Goal: Transaction & Acquisition: Obtain resource

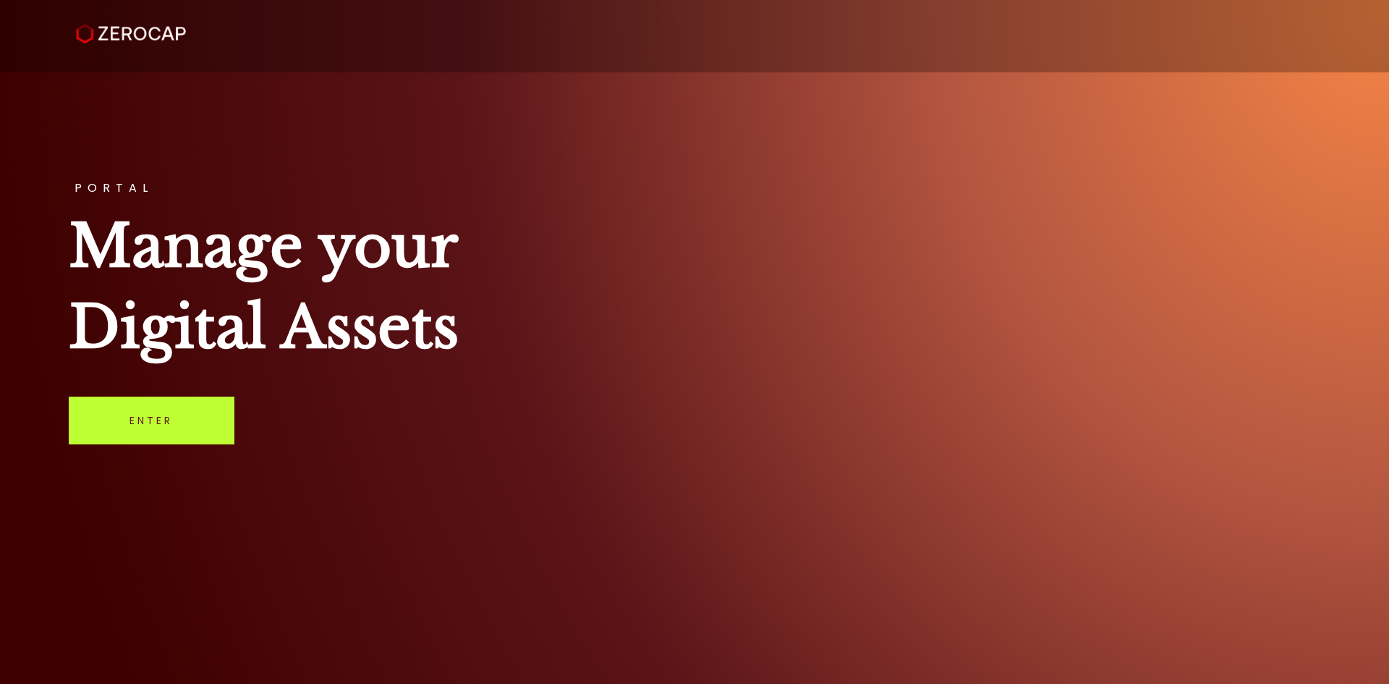
click at [207, 434] on link "Enter" at bounding box center [152, 421] width 166 height 48
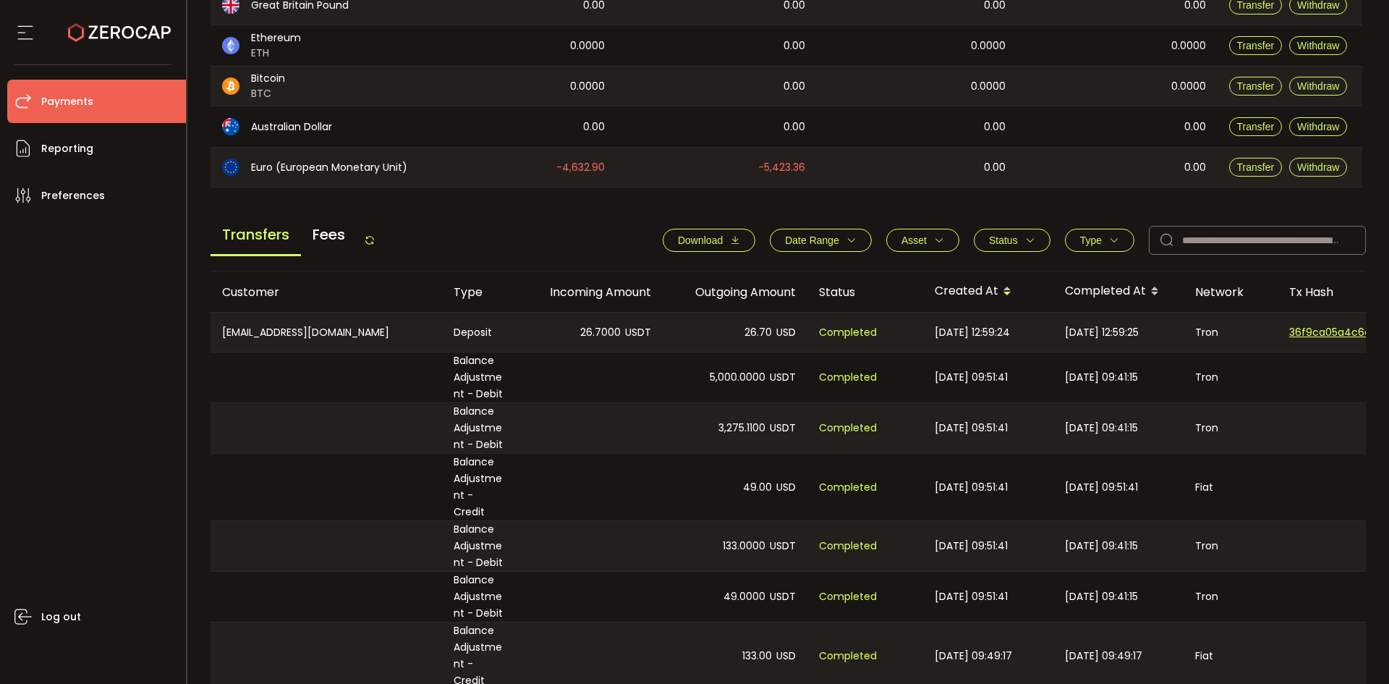
scroll to position [353, 0]
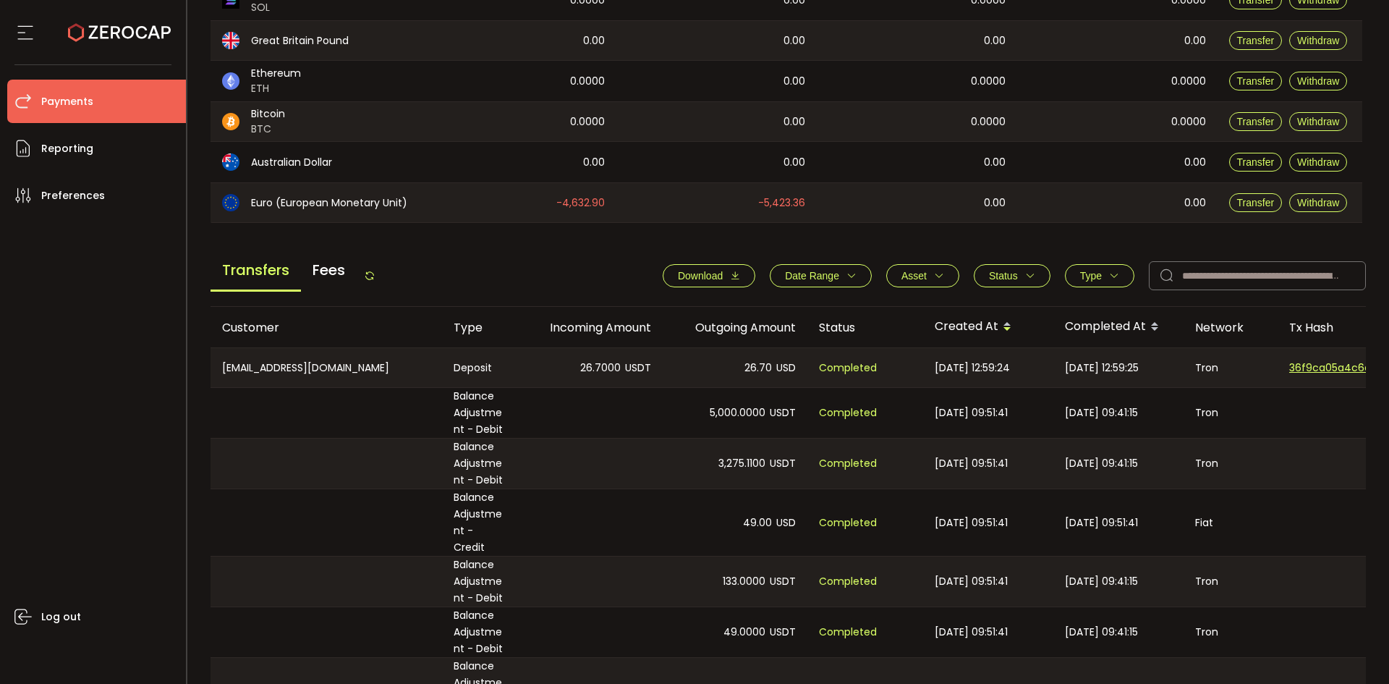
click at [732, 276] on icon "button" at bounding box center [735, 276] width 10 height 10
click at [719, 276] on span "Download" at bounding box center [709, 276] width 62 height 12
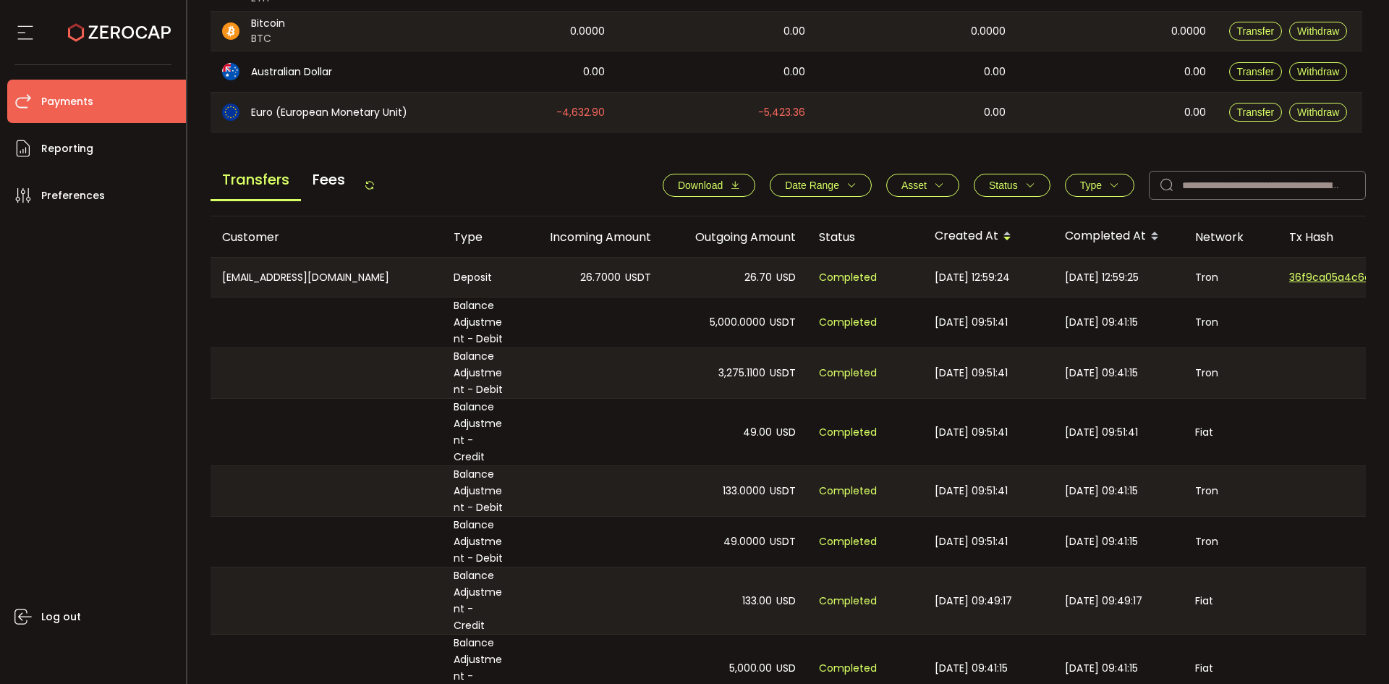
scroll to position [570, 0]
